Goal: Transaction & Acquisition: Download file/media

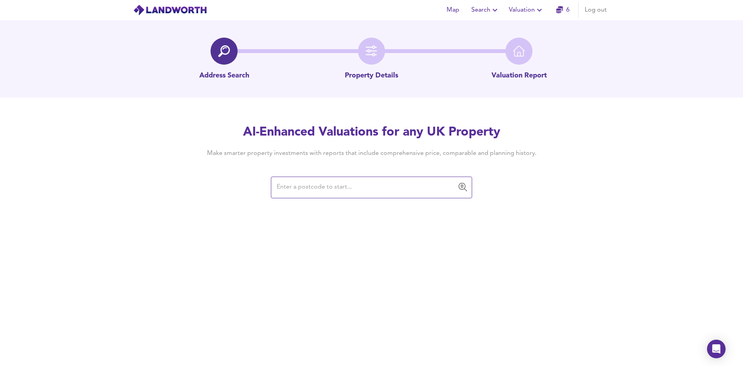
click at [529, 13] on span "Valuation" at bounding box center [526, 10] width 35 height 11
click at [528, 46] on li "Valuation Report History" at bounding box center [526, 42] width 93 height 14
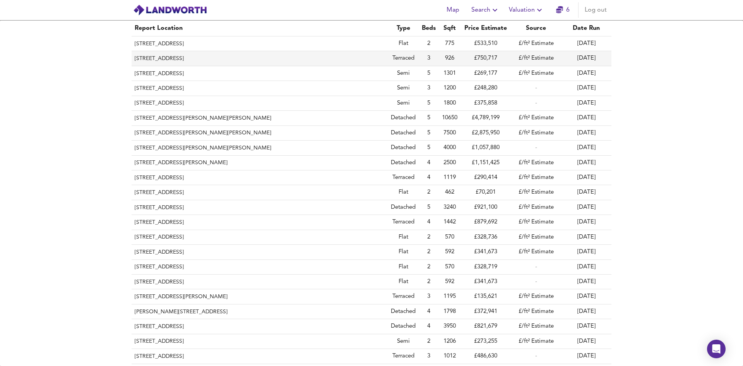
click at [285, 55] on th "[STREET_ADDRESS]" at bounding box center [260, 58] width 256 height 15
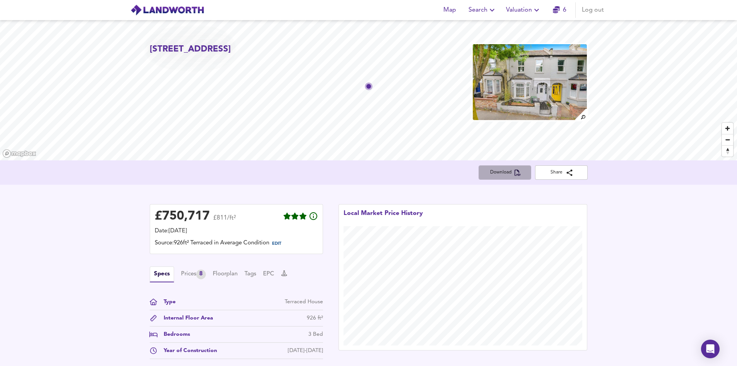
click at [504, 175] on span "Download" at bounding box center [505, 172] width 40 height 8
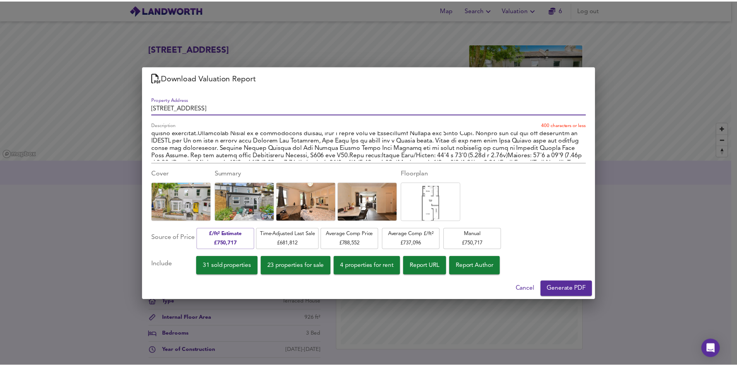
scroll to position [92, 0]
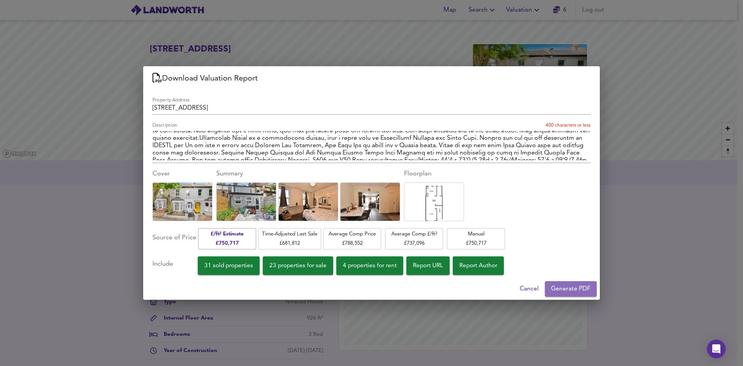
click at [565, 289] on span "Generate PDF" at bounding box center [570, 288] width 39 height 11
